Goal: Information Seeking & Learning: Learn about a topic

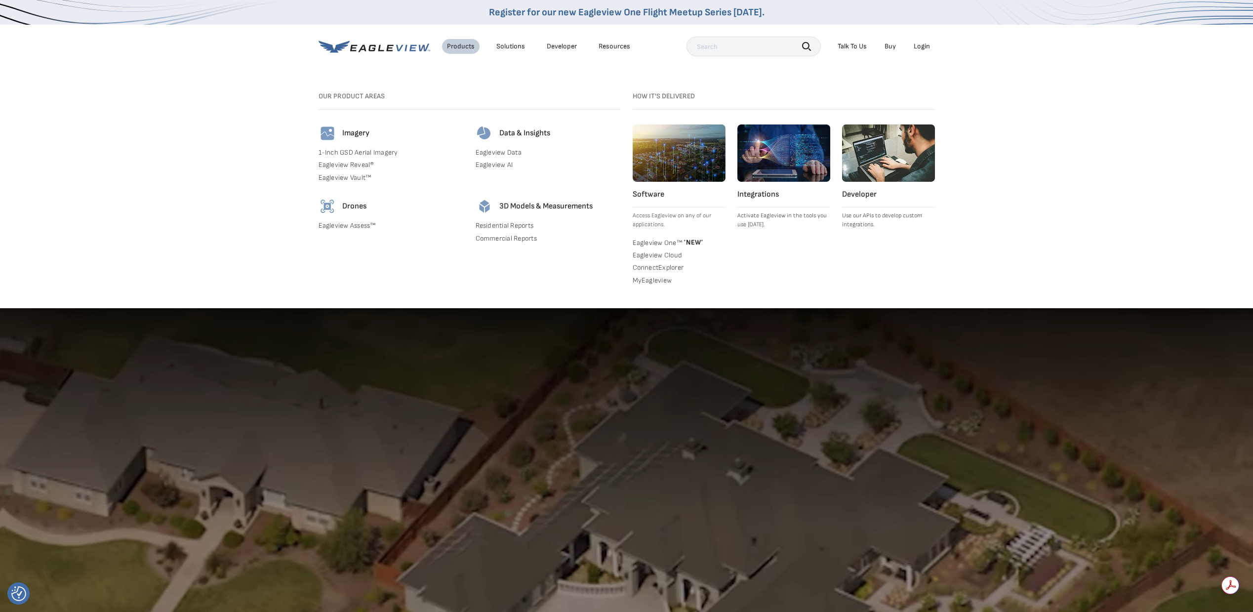
click at [500, 150] on link "Eagleview Data" at bounding box center [547, 152] width 145 height 9
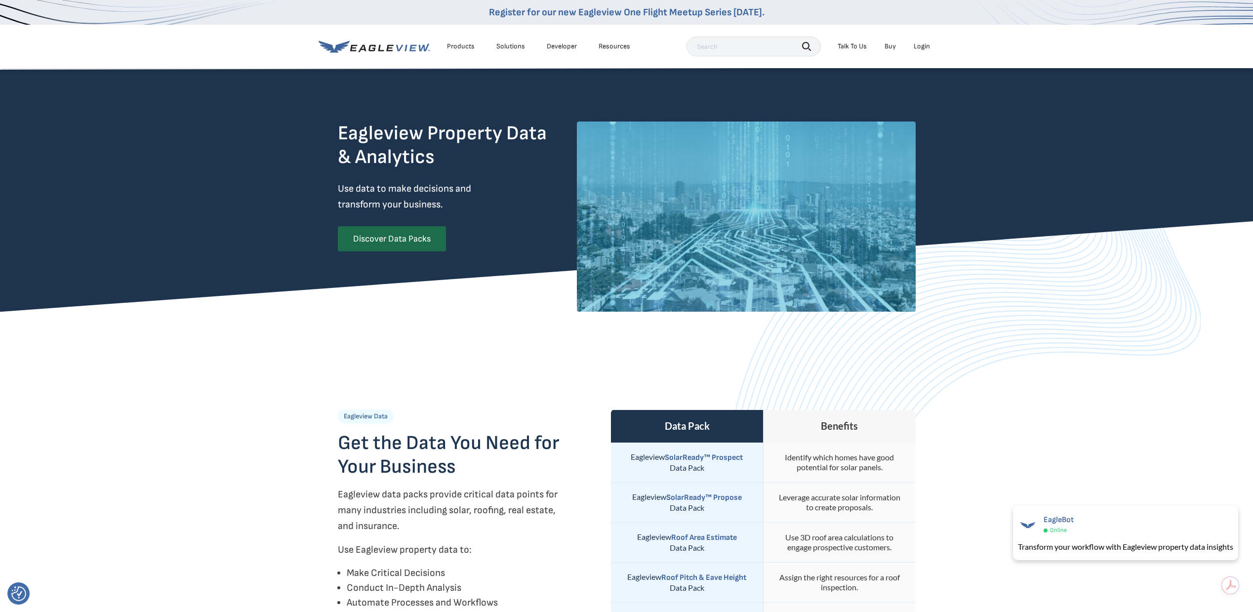
click at [558, 49] on link "Developer" at bounding box center [562, 46] width 30 height 9
click at [502, 47] on div "Solutions" at bounding box center [510, 46] width 29 height 9
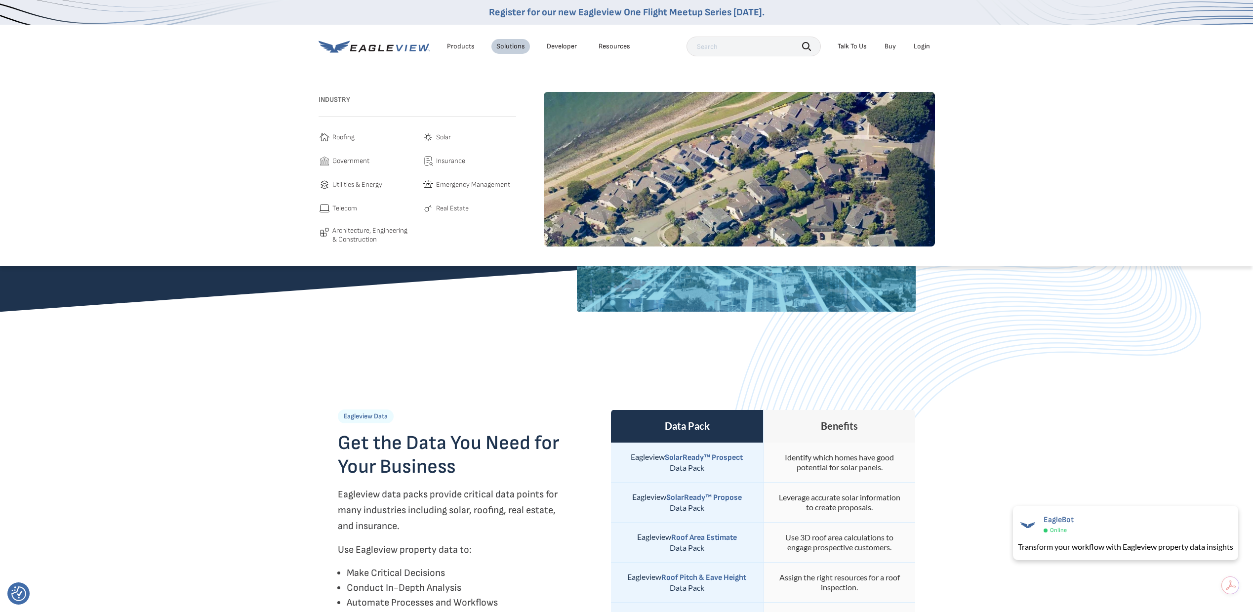
click at [454, 209] on span "Real Estate" at bounding box center [452, 208] width 33 height 12
